Goal: Communication & Community: Ask a question

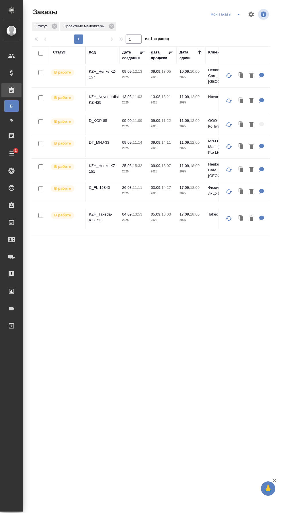
click at [110, 165] on p "KZH_HenkelKZ-151" at bounding box center [103, 168] width 28 height 11
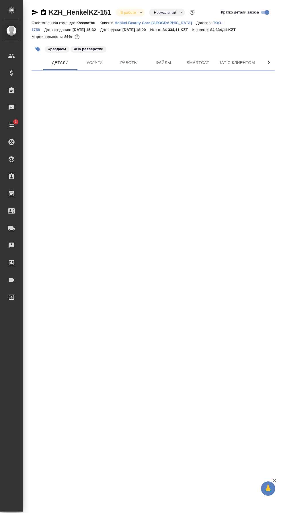
select select "RU"
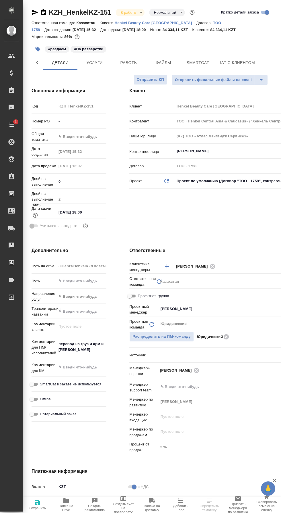
type textarea "x"
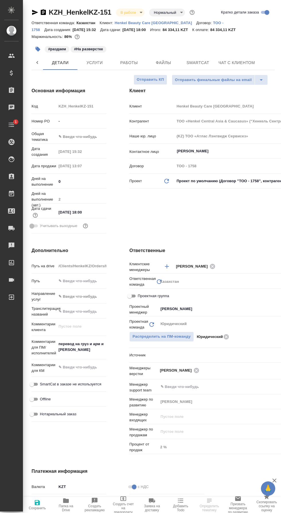
type textarea "x"
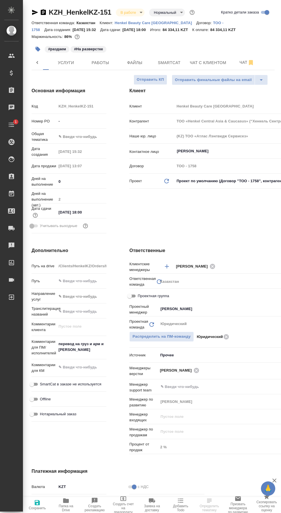
click at [249, 62] on icon "button" at bounding box center [251, 62] width 4 height 5
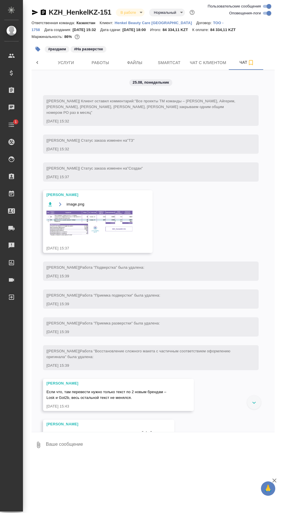
click at [252, 62] on icon "button" at bounding box center [251, 62] width 4 height 5
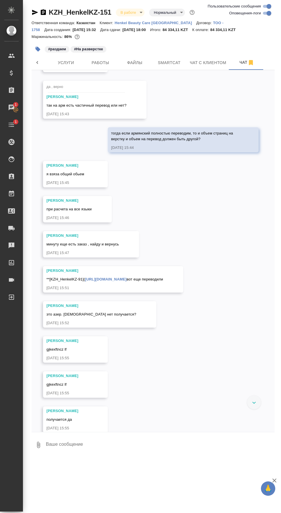
scroll to position [3049, 0]
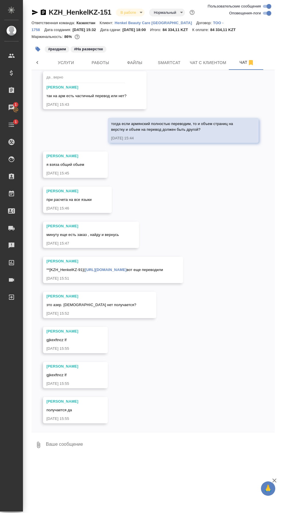
click at [144, 454] on textarea at bounding box center [160, 445] width 230 height 20
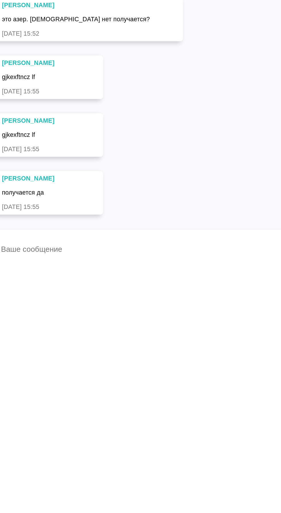
scroll to position [3118, 0]
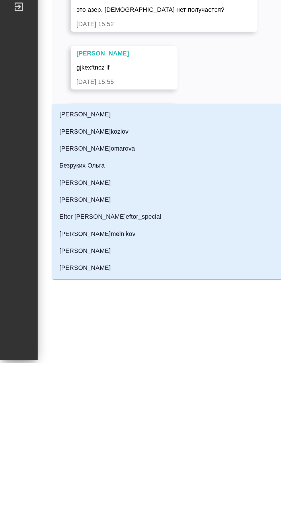
type textarea "@з"
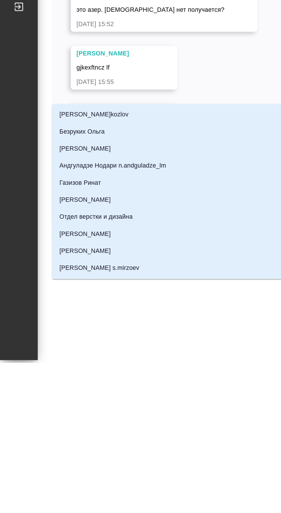
type input "з"
type textarea "@за"
type input "за"
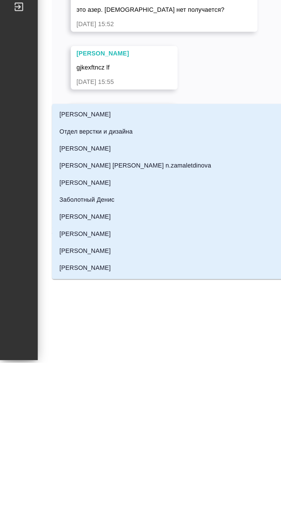
type textarea "@заб"
type input "заб"
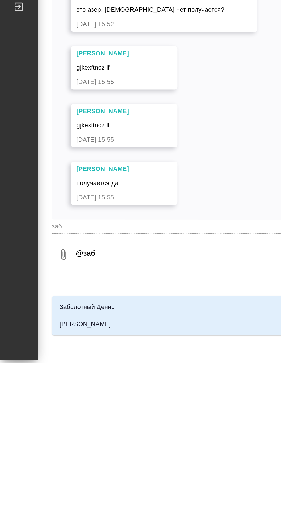
type textarea "@забо"
type input "забо"
type textarea "@забор"
type input "забор"
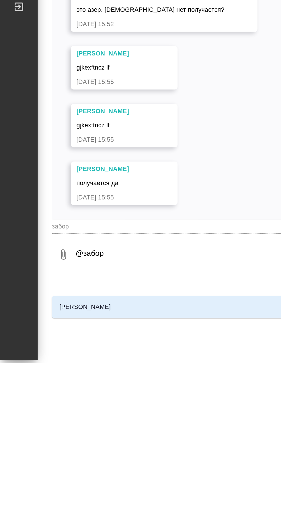
type textarea "@заборо"
type input "заборо"
click at [128, 474] on li "Заборова Александра" at bounding box center [154, 479] width 244 height 10
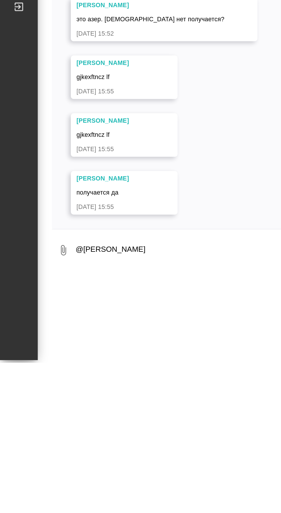
scroll to position [3116, 0]
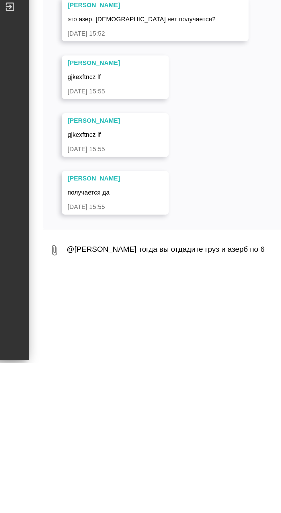
click at [140, 442] on textarea "@Заборова Александра тогда вы отдадите груз и азерб по 6" at bounding box center [155, 445] width 220 height 20
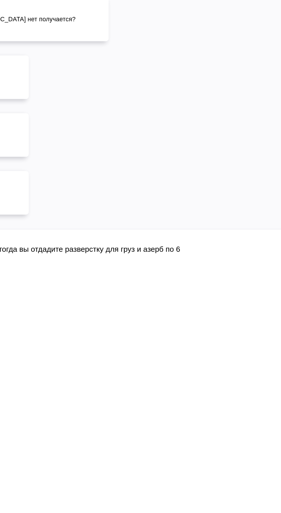
click at [222, 443] on textarea "@Заборова Александра тогда вы отдадите разверстку для груз и азерб по 6" at bounding box center [155, 445] width 220 height 20
click at [204, 443] on textarea "@Заборова Александра тогда вы отдадите разверстку для груз и азерб по 6" at bounding box center [155, 445] width 220 height 20
click at [231, 441] on textarea "@Заборова Александра тогда вы отдадите разверстку для груз и азерб - 6" at bounding box center [155, 445] width 220 height 20
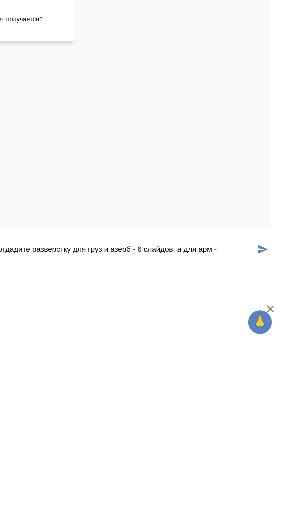
type textarea "@Заборова Александра тогда вы отдадите разверстку для груз и азерб - 6 слайдов,…"
click at [270, 441] on icon "submit" at bounding box center [270, 443] width 6 height 5
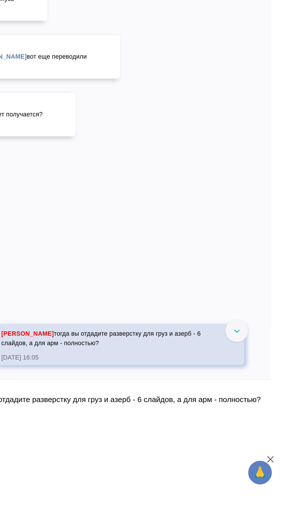
scroll to position [3152, 0]
